Goal: Information Seeking & Learning: Compare options

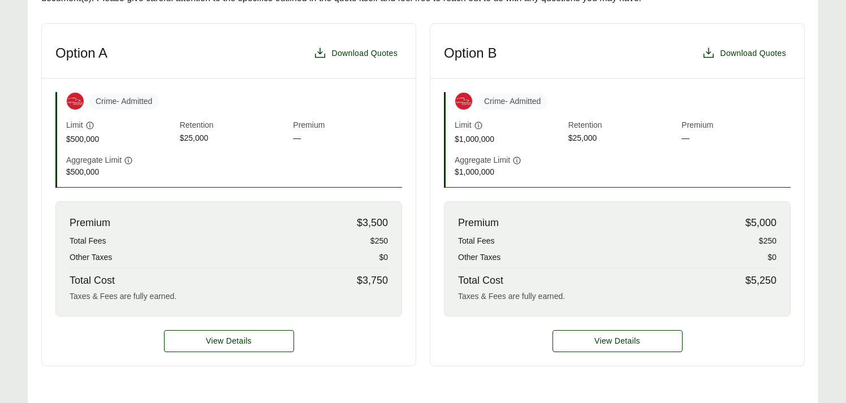
scroll to position [302, 0]
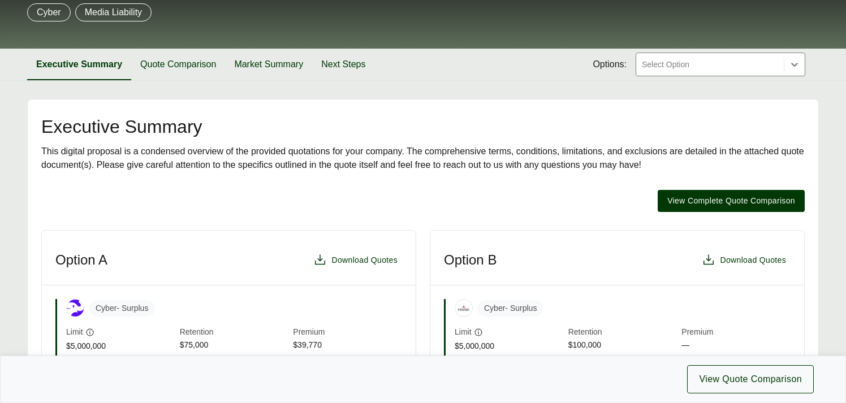
scroll to position [113, 0]
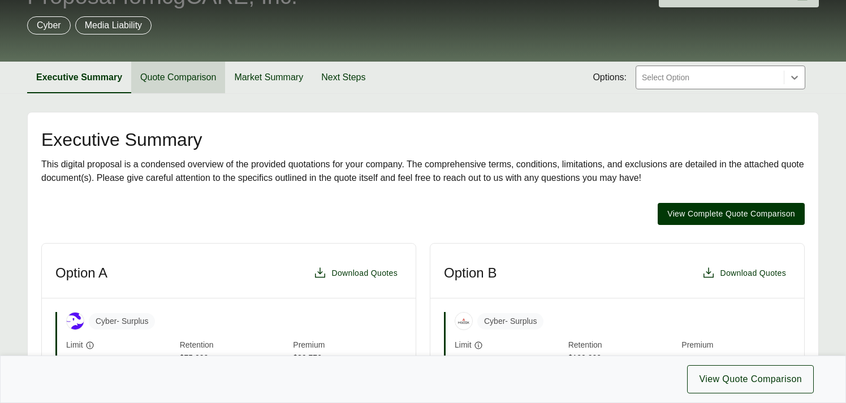
click at [172, 62] on button "Quote Comparison" at bounding box center [178, 78] width 94 height 32
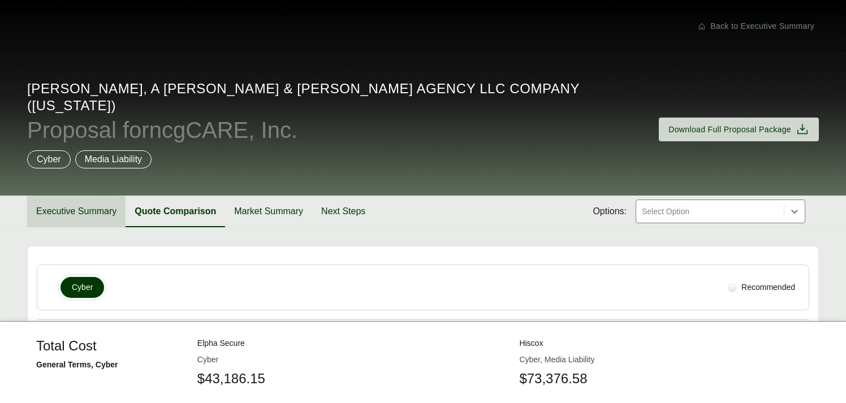
click at [72, 196] on button "Executive Summary" at bounding box center [76, 212] width 98 height 32
